Goal: Task Accomplishment & Management: Manage account settings

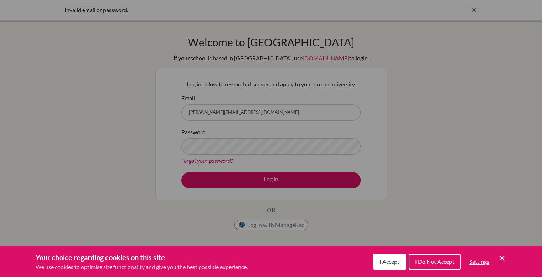
click at [395, 259] on span "I Accept" at bounding box center [390, 261] width 20 height 7
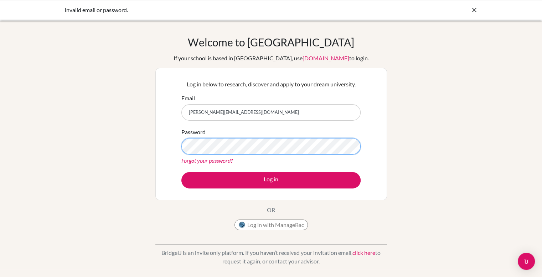
click at [181, 172] on button "Log in" at bounding box center [270, 180] width 179 height 16
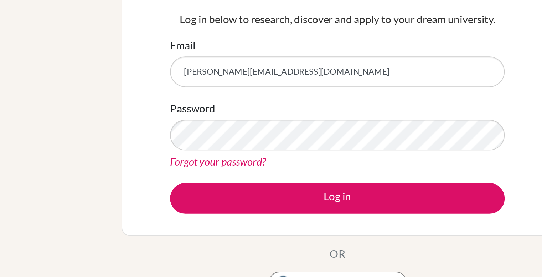
click at [198, 160] on link "Forgot your password?" at bounding box center [206, 160] width 51 height 7
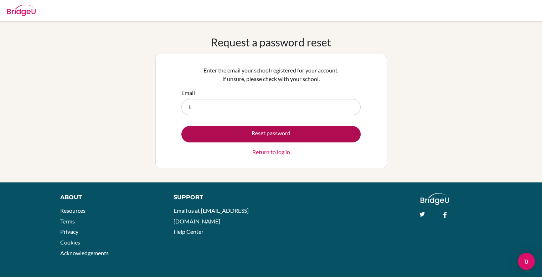
type input "[PERSON_NAME][EMAIL_ADDRESS][DOMAIN_NAME]"
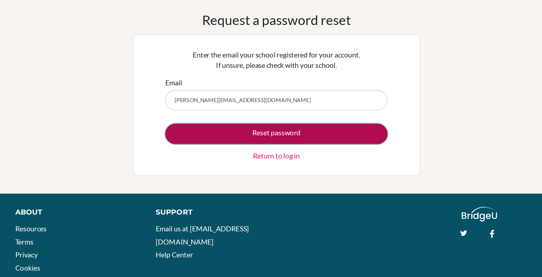
click at [248, 135] on button "Reset password" at bounding box center [270, 134] width 179 height 16
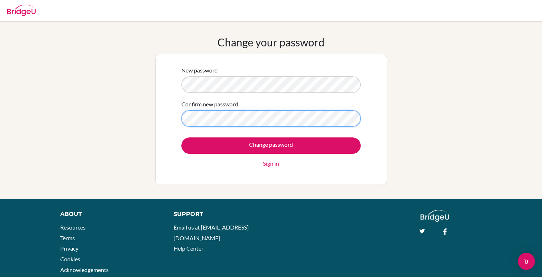
click at [181, 137] on input "Change password" at bounding box center [270, 145] width 179 height 16
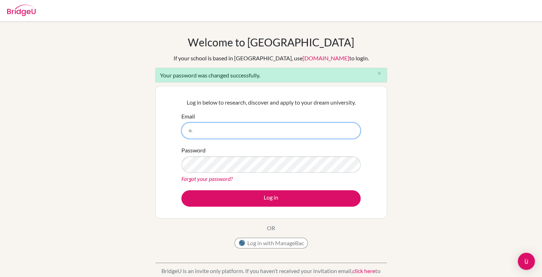
type input "o"
type input "i.garcia.2026@seishn.com"
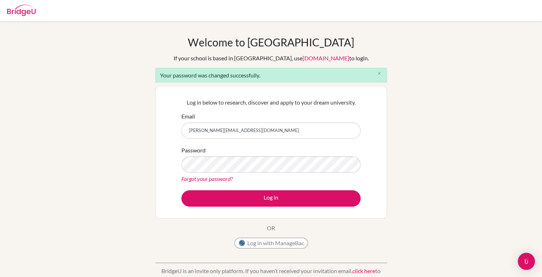
click at [181, 190] on button "Log in" at bounding box center [270, 198] width 179 height 16
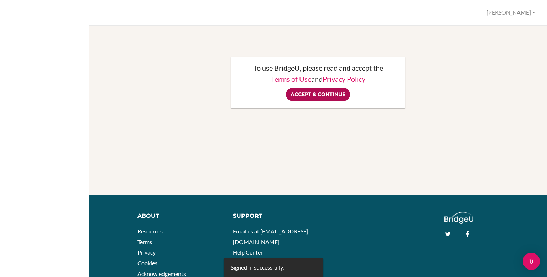
click at [293, 96] on input "Accept & Continue" at bounding box center [318, 94] width 64 height 13
